Goal: Transaction & Acquisition: Download file/media

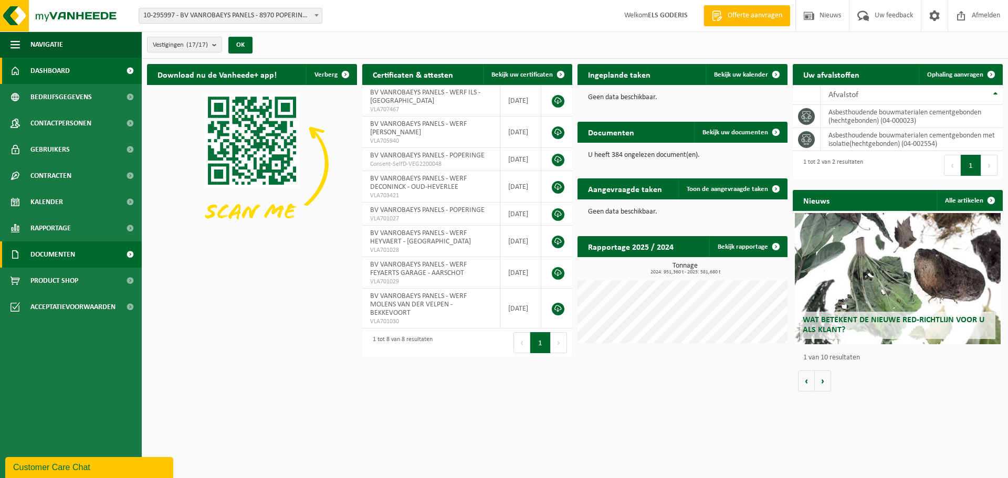
click at [62, 250] on span "Documenten" at bounding box center [52, 254] width 45 height 26
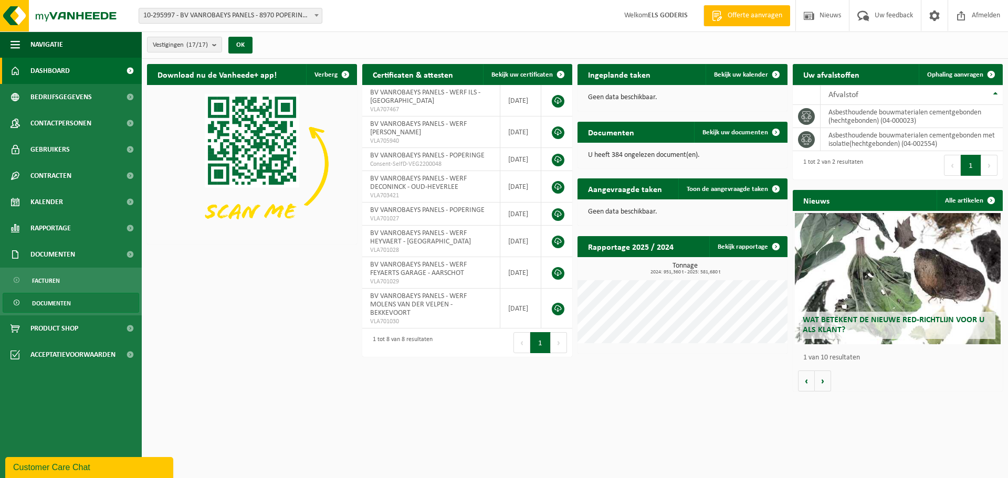
click at [38, 304] on span "Documenten" at bounding box center [51, 303] width 39 height 20
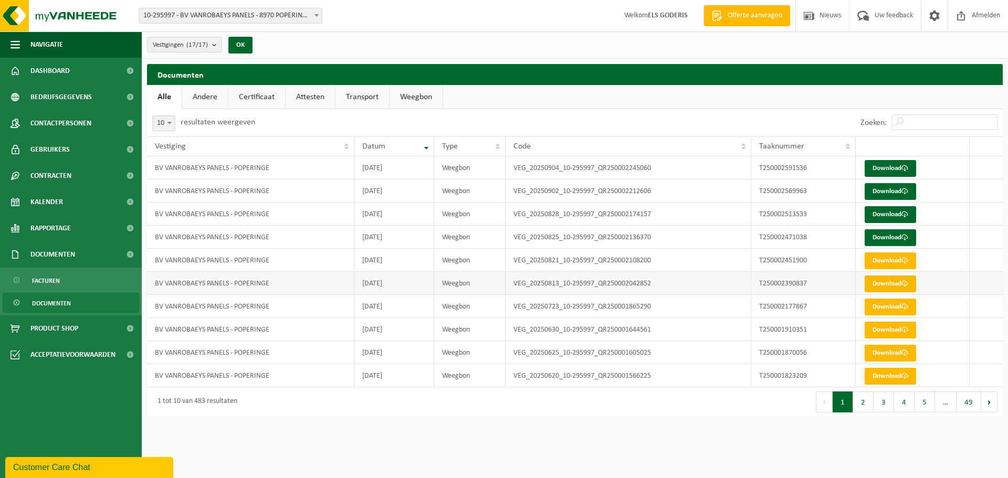
click at [896, 283] on link "Download" at bounding box center [890, 284] width 51 height 17
click at [874, 261] on link "Download" at bounding box center [890, 261] width 51 height 17
click at [884, 235] on link "Download" at bounding box center [890, 237] width 51 height 17
click at [885, 212] on link "Download" at bounding box center [890, 214] width 51 height 17
